Goal: Use online tool/utility: Utilize a website feature to perform a specific function

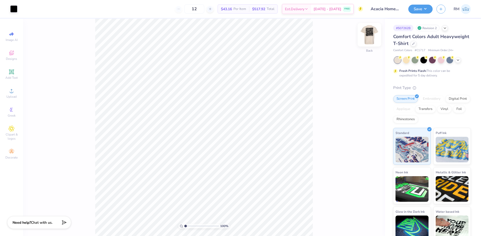
click at [370, 35] on img at bounding box center [369, 35] width 20 height 20
drag, startPoint x: 185, startPoint y: 227, endPoint x: 123, endPoint y: 8, distance: 227.3
click at [196, 225] on input "range" at bounding box center [201, 226] width 35 height 5
click at [191, 227] on input "range" at bounding box center [201, 226] width 35 height 5
click at [184, 226] on input "range" at bounding box center [201, 226] width 35 height 5
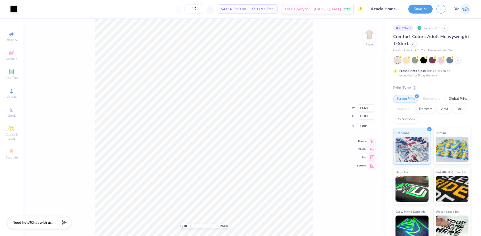
click at [186, 227] on input "range" at bounding box center [201, 226] width 35 height 5
type input "1"
click at [184, 225] on input "range" at bounding box center [201, 226] width 35 height 5
click at [364, 224] on div at bounding box center [361, 222] width 8 height 8
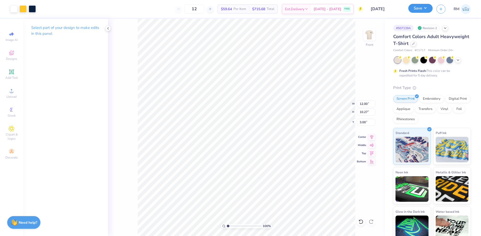
click at [425, 9] on button "Save" at bounding box center [420, 8] width 24 height 9
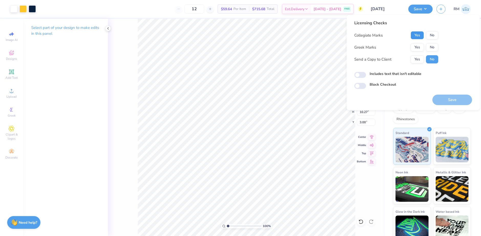
click at [418, 34] on button "Yes" at bounding box center [417, 35] width 13 height 8
click at [418, 43] on button "Yes" at bounding box center [417, 47] width 13 height 8
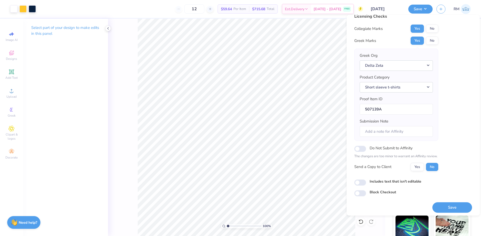
scroll to position [9, 0]
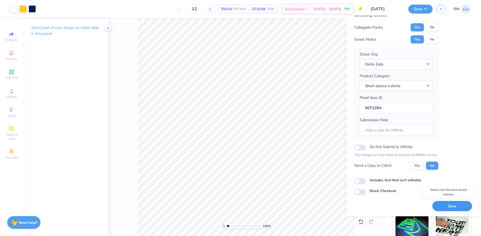
click at [454, 206] on button "Save" at bounding box center [452, 206] width 40 height 10
